Goal: Information Seeking & Learning: Learn about a topic

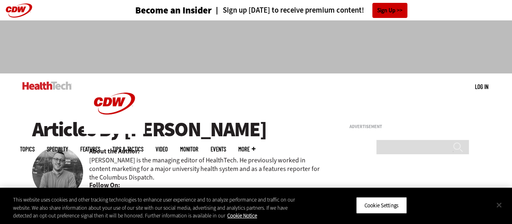
drag, startPoint x: 0, startPoint y: 0, endPoint x: 496, endPoint y: 202, distance: 535.6
click at [496, 202] on button "Close" at bounding box center [499, 205] width 18 height 18
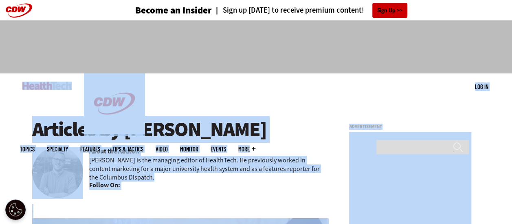
drag, startPoint x: 511, startPoint y: 28, endPoint x: 512, endPoint y: 208, distance: 180.1
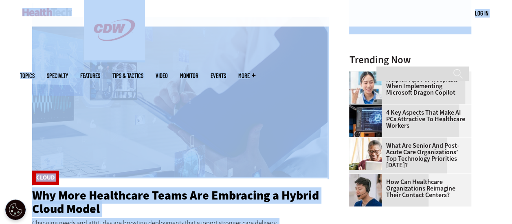
scroll to position [790, 0]
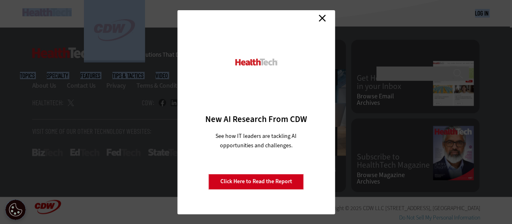
click at [322, 19] on link "Close" at bounding box center [322, 18] width 12 height 12
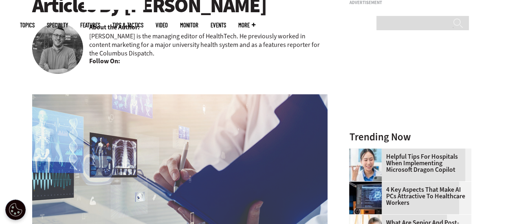
scroll to position [71, 0]
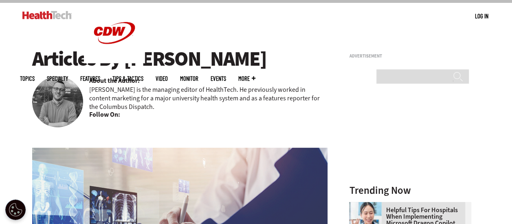
click at [131, 81] on b "About the Author:" at bounding box center [114, 80] width 51 height 9
click at [114, 119] on b "Follow On:" at bounding box center [104, 114] width 31 height 9
click at [74, 93] on img at bounding box center [57, 101] width 51 height 51
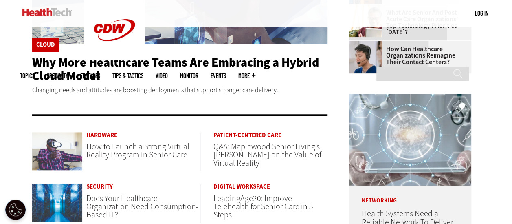
scroll to position [303, 0]
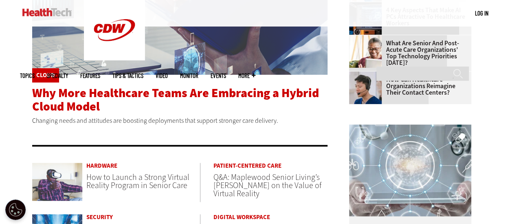
click at [205, 94] on span "Why More Healthcare Teams Are Embracing a Hybrid Cloud Model" at bounding box center [175, 100] width 287 height 30
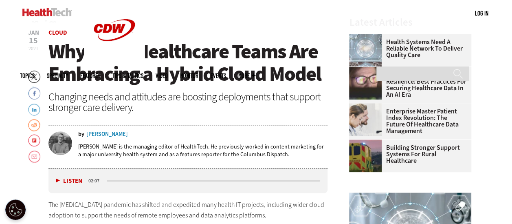
click at [107, 134] on div "[PERSON_NAME]" at bounding box center [107, 134] width 42 height 6
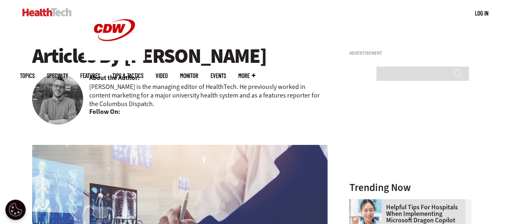
scroll to position [57, 0]
